Goal: Task Accomplishment & Management: Use online tool/utility

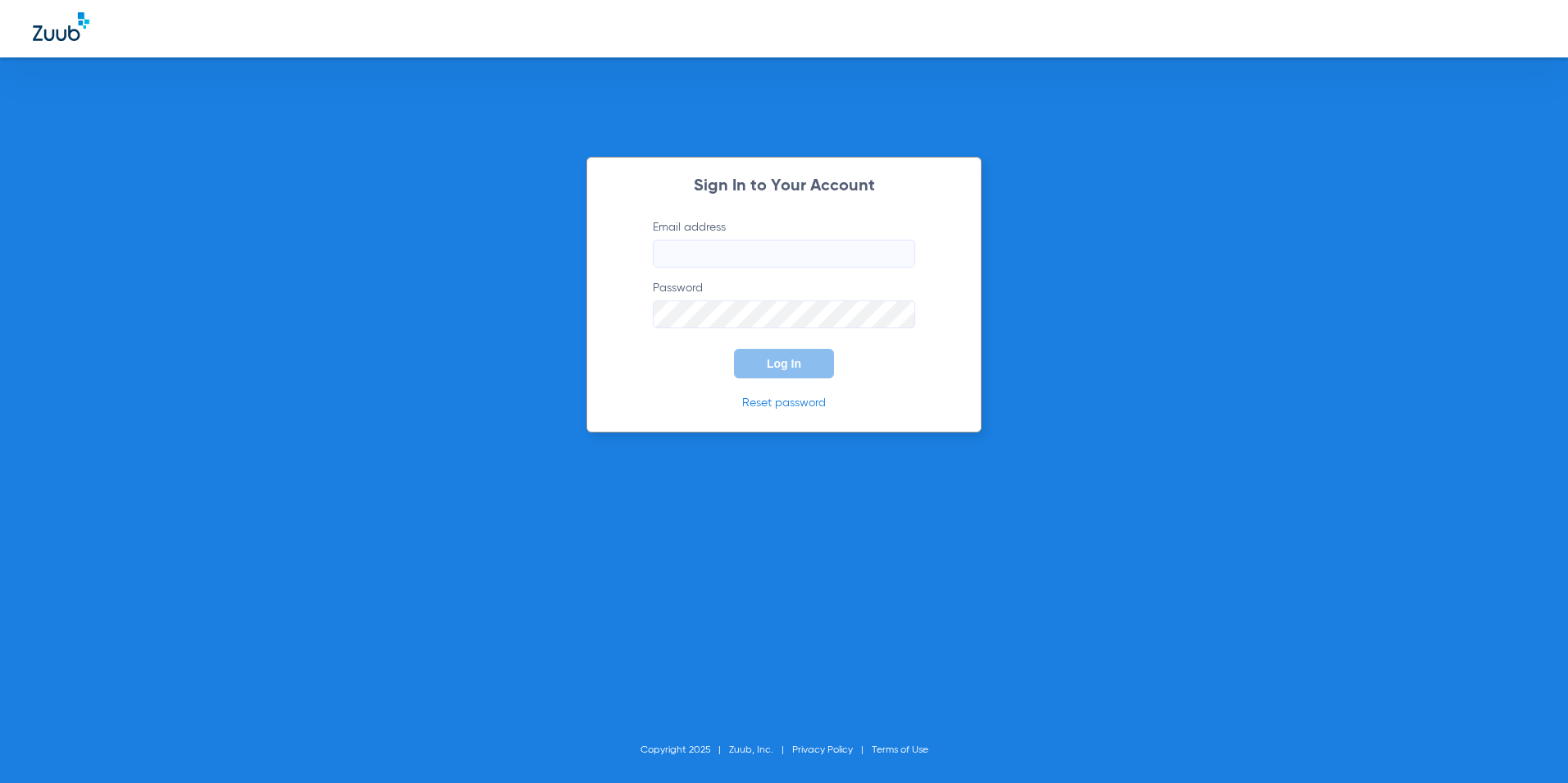
click at [708, 240] on input "Email address" at bounding box center [784, 253] width 263 height 28
click at [772, 257] on input "Email address" at bounding box center [784, 253] width 263 height 28
click at [734, 348] on button "Log In" at bounding box center [784, 363] width 100 height 30
drag, startPoint x: 830, startPoint y: 252, endPoint x: 510, endPoint y: 257, distance: 320.0
click at [510, 257] on div "Sign In to Your Account Email address [EMAIL_ADDRESS][DOMAIN_NAME] Password Log…" at bounding box center [784, 392] width 1568 height 783
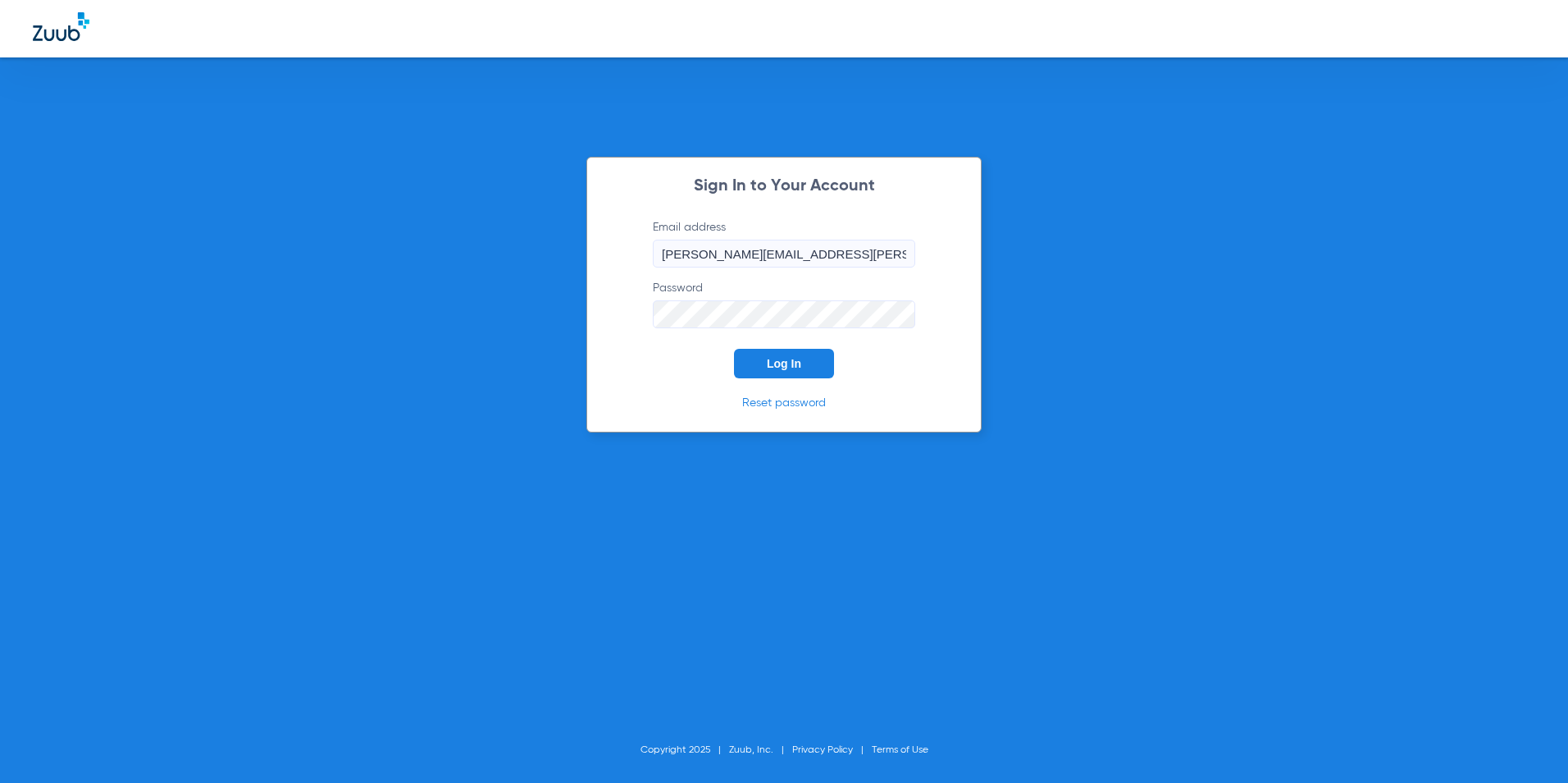
type input "[PERSON_NAME][EMAIL_ADDRESS][PERSON_NAME][DOMAIN_NAME]"
click at [777, 383] on div "Sign In to Your Account Email address [PERSON_NAME][EMAIL_ADDRESS][PERSON_NAME]…" at bounding box center [784, 294] width 395 height 275
click at [776, 350] on button "Log In" at bounding box center [784, 363] width 100 height 30
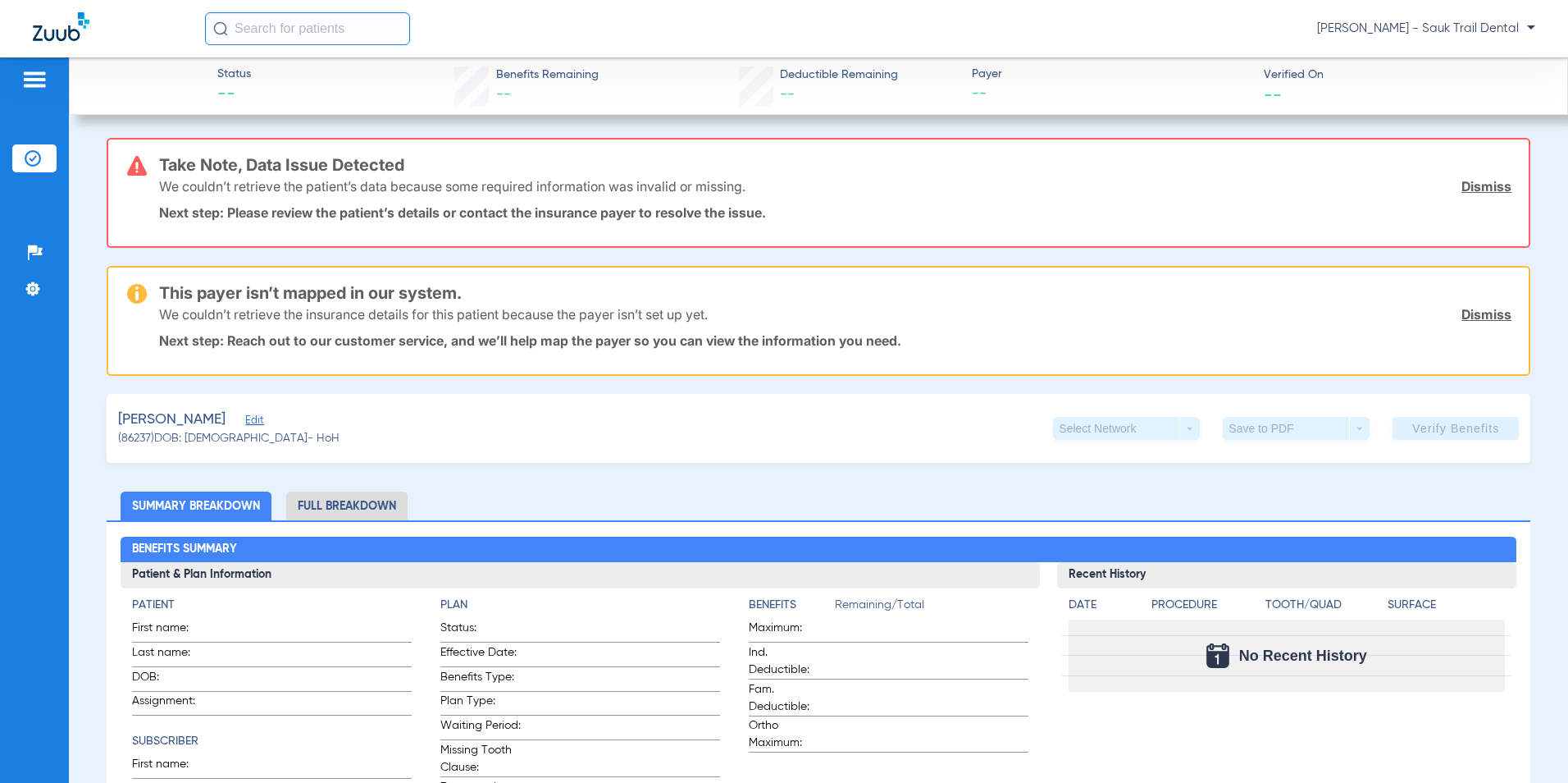
click at [20, 78] on div at bounding box center [35, 83] width 44 height 25
click at [50, 82] on div at bounding box center [35, 83] width 44 height 25
click at [39, 82] on img at bounding box center [34, 80] width 26 height 20
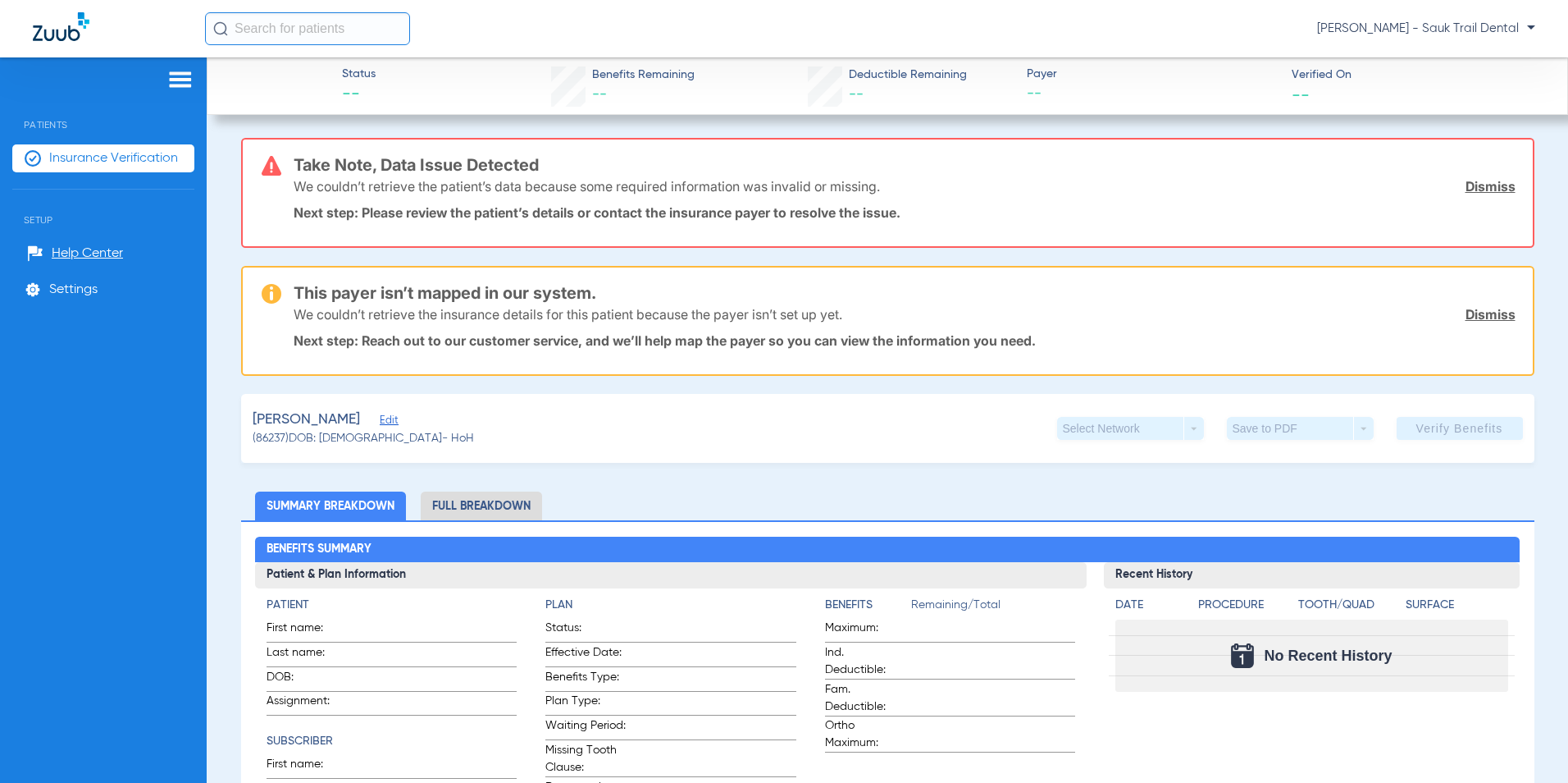
click at [87, 167] on li "Insurance Verification" at bounding box center [104, 157] width 182 height 28
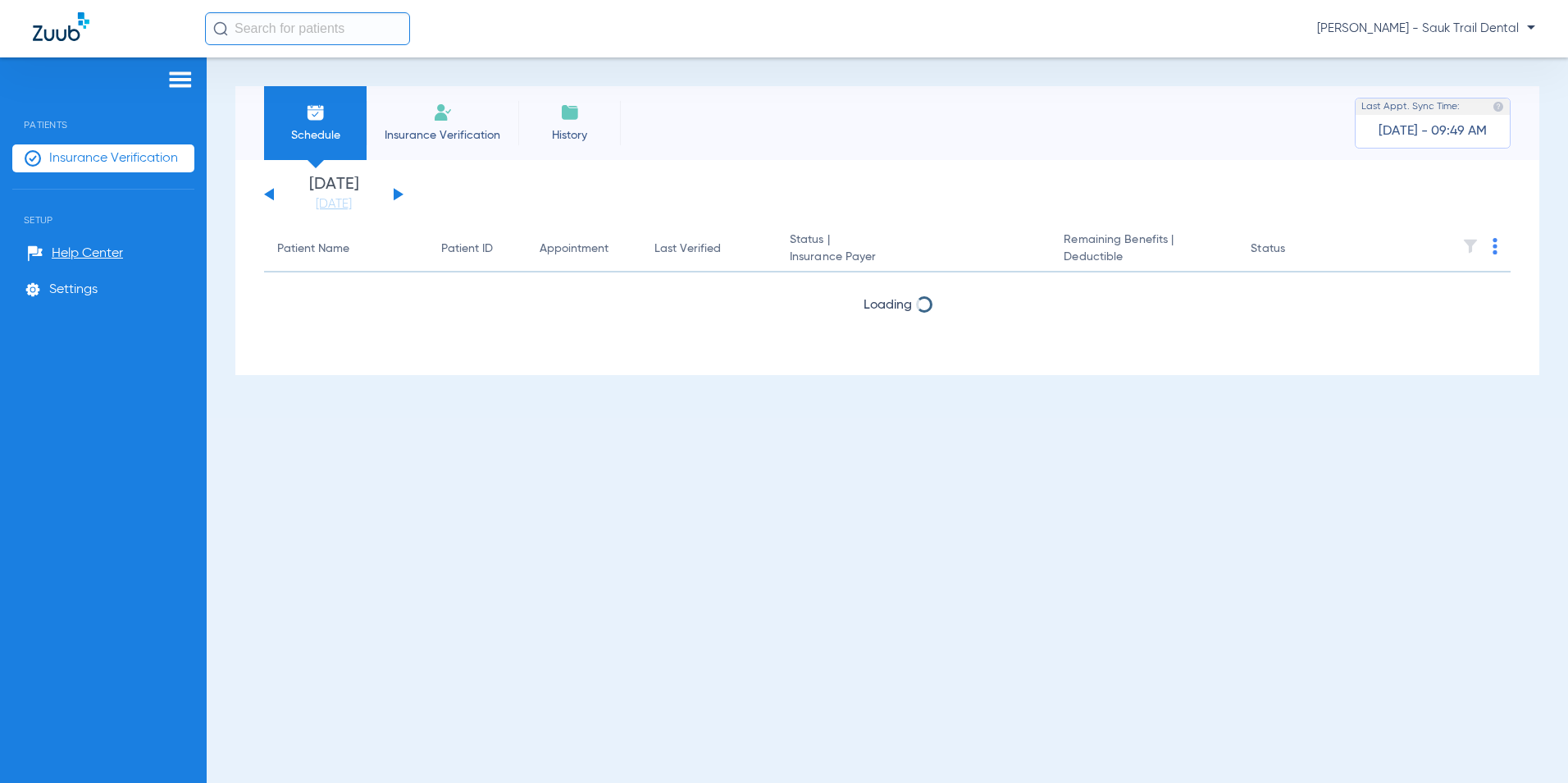
click at [438, 134] on span "Insurance Verification" at bounding box center [442, 135] width 128 height 16
